Goal: Task Accomplishment & Management: Manage account settings

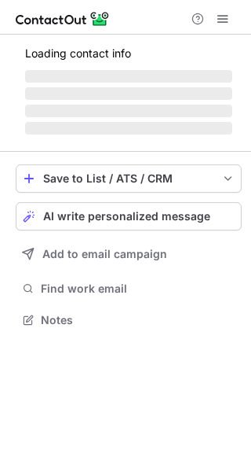
scroll to position [309, 251]
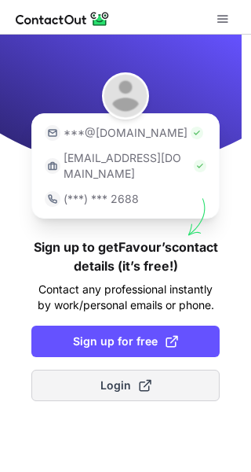
click at [122, 377] on span "Login" at bounding box center [126, 385] width 51 height 16
